Goal: Book appointment/travel/reservation

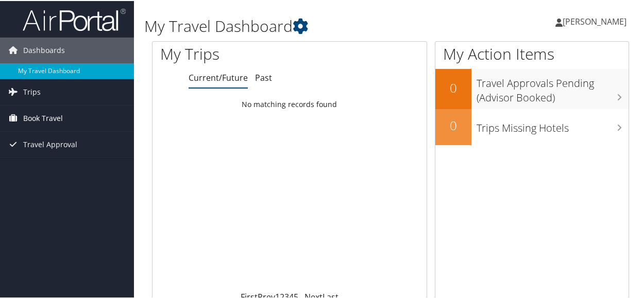
click at [52, 118] on span "Book Travel" at bounding box center [43, 118] width 40 height 26
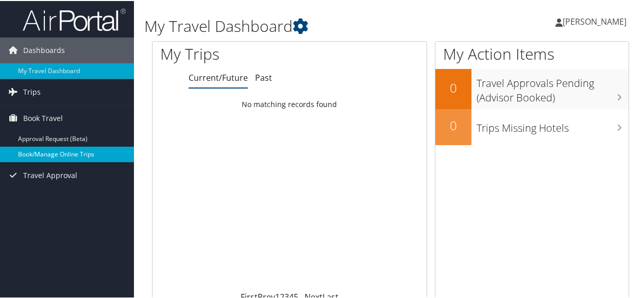
click at [51, 154] on link "Book/Manage Online Trips" at bounding box center [67, 153] width 134 height 15
